Goal: Information Seeking & Learning: Find specific fact

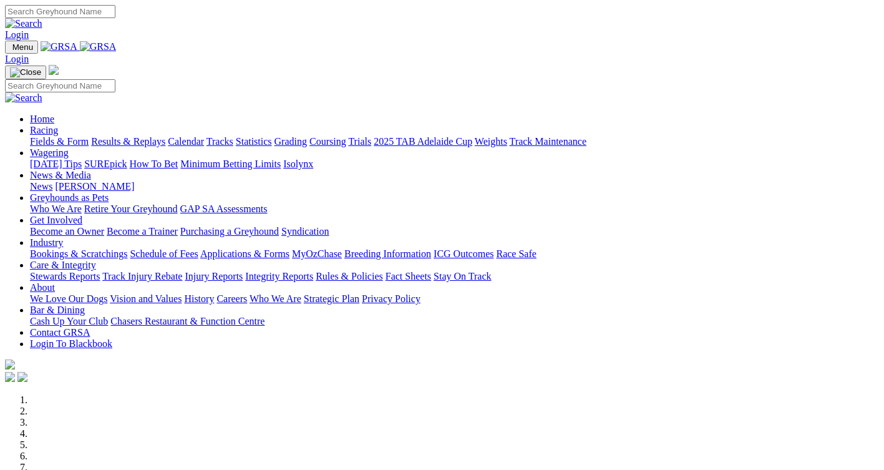
click at [58, 125] on link "Racing" at bounding box center [44, 130] width 28 height 11
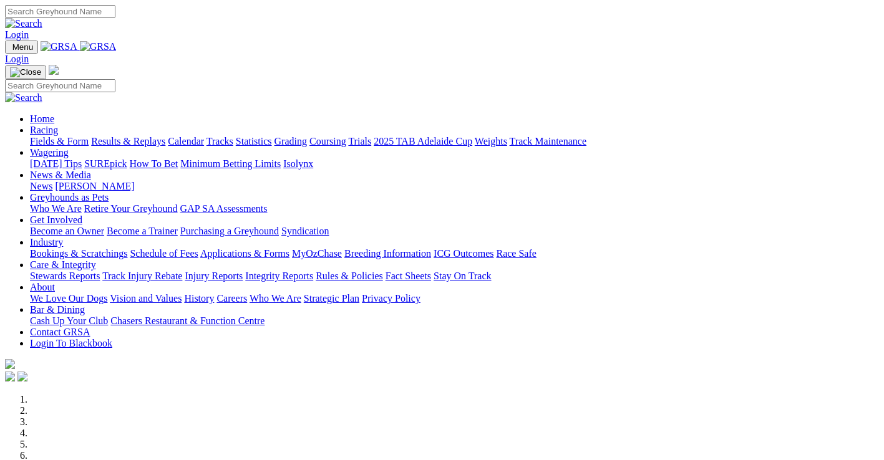
click at [272, 136] on link "Statistics" at bounding box center [254, 141] width 36 height 11
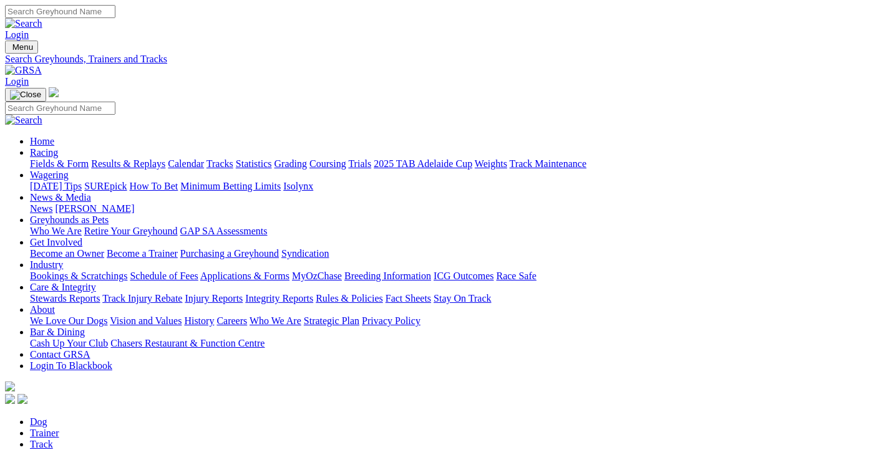
click at [59, 428] on link "Trainer" at bounding box center [44, 433] width 29 height 11
type input "les carraill"
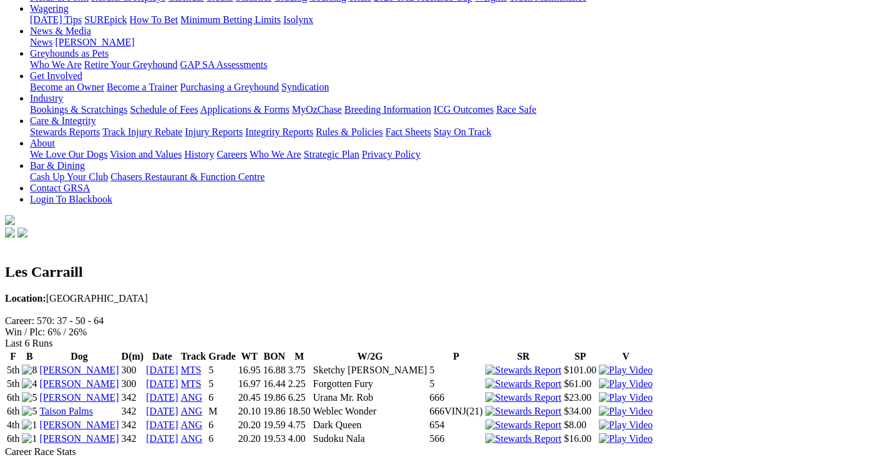
scroll to position [125, 0]
